Goal: Check status: Check status

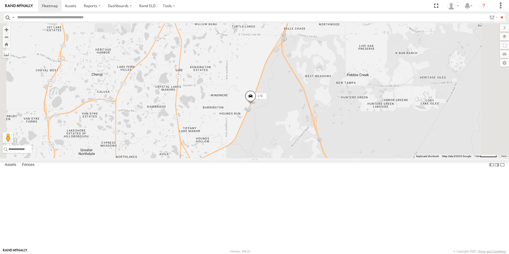
drag, startPoint x: 289, startPoint y: 184, endPoint x: 309, endPoint y: 188, distance: 20.0
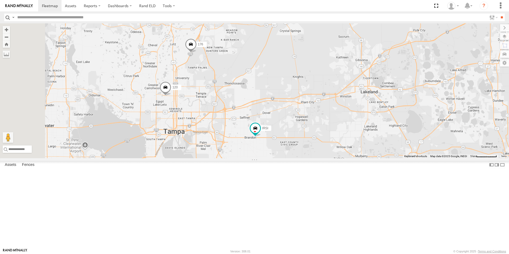
drag, startPoint x: 253, startPoint y: 79, endPoint x: 267, endPoint y: 120, distance: 42.5
click at [267, 120] on div "Tk 211 [PERSON_NAME] Tr 123 Garret IRSI 120 176 [PERSON_NAME] 4" at bounding box center [254, 90] width 509 height 135
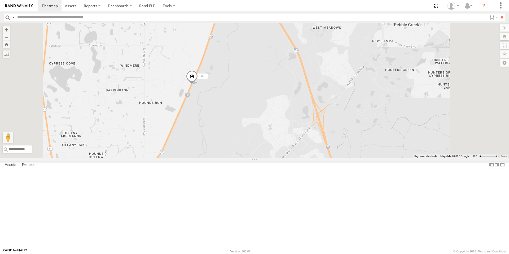
click at [198, 85] on span at bounding box center [192, 77] width 12 height 14
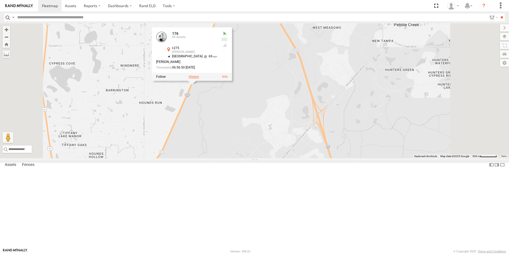
click at [199, 78] on label at bounding box center [194, 77] width 10 height 4
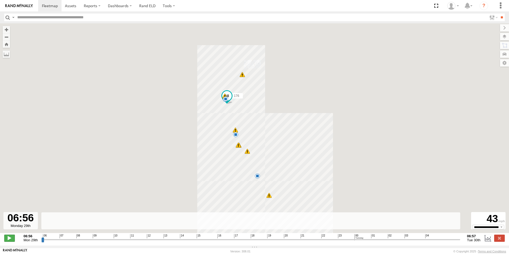
click at [10, 241] on span at bounding box center [9, 237] width 11 height 7
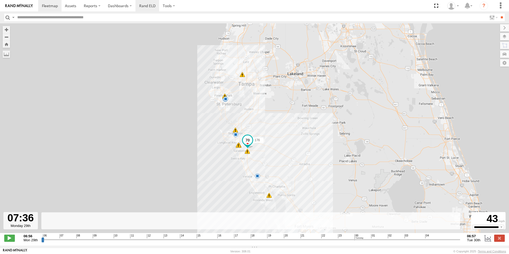
type input "**********"
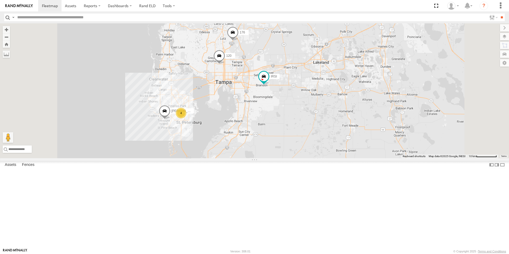
drag, startPoint x: 296, startPoint y: 90, endPoint x: 287, endPoint y: 128, distance: 39.1
click at [287, 128] on div "Tk 211 Steve Saumell Tr 123 Garret 120 176 Avery IRSI 4 2" at bounding box center [254, 90] width 509 height 135
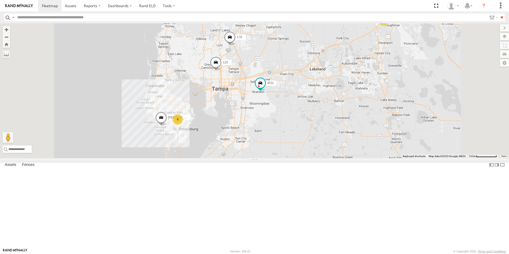
click at [236, 46] on span at bounding box center [230, 38] width 12 height 14
click at [149, 7] on link "Rand ELD" at bounding box center [147, 5] width 24 height 11
